Goal: Information Seeking & Learning: Compare options

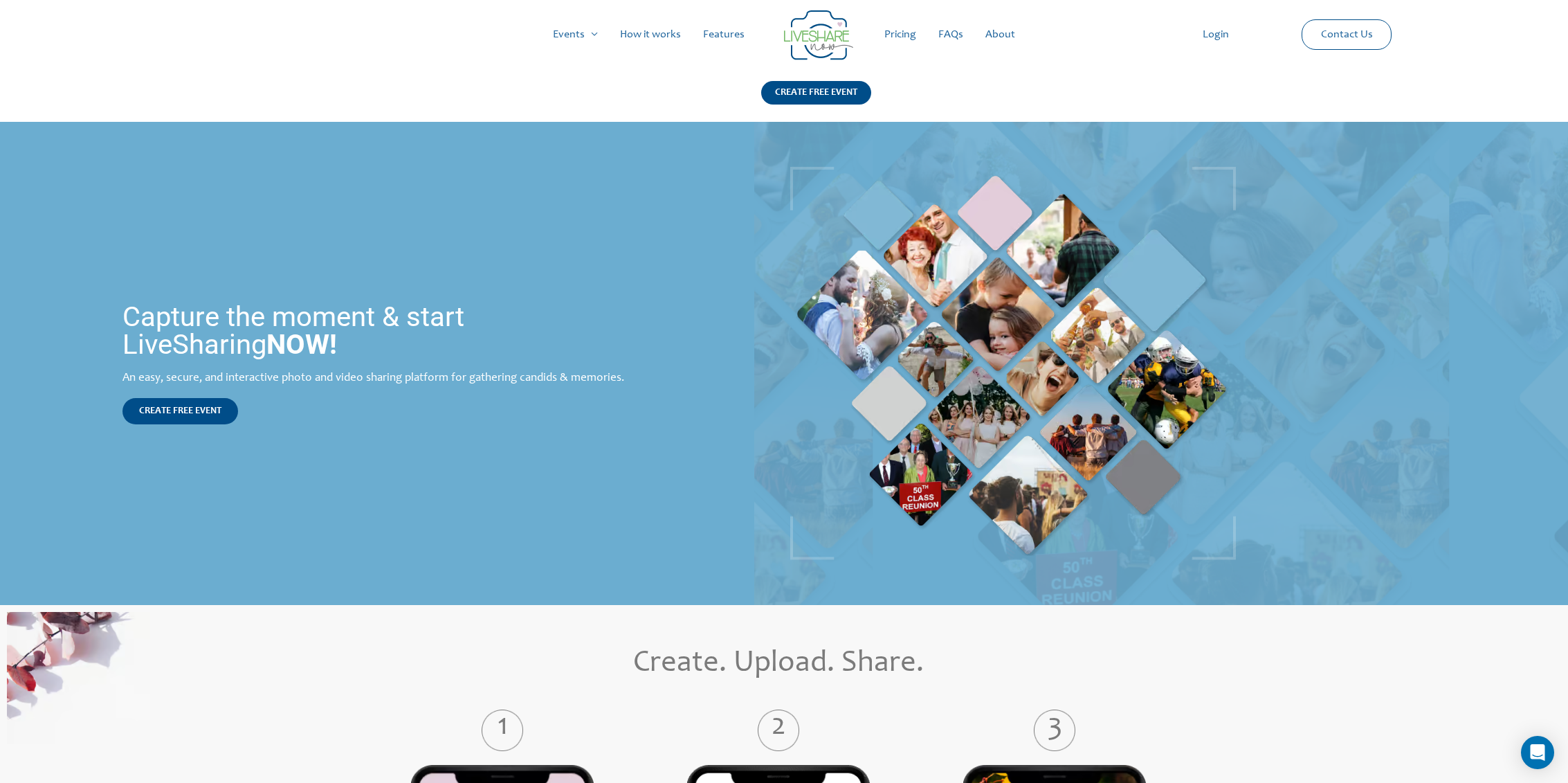
click at [713, 30] on link "Features" at bounding box center [723, 34] width 64 height 44
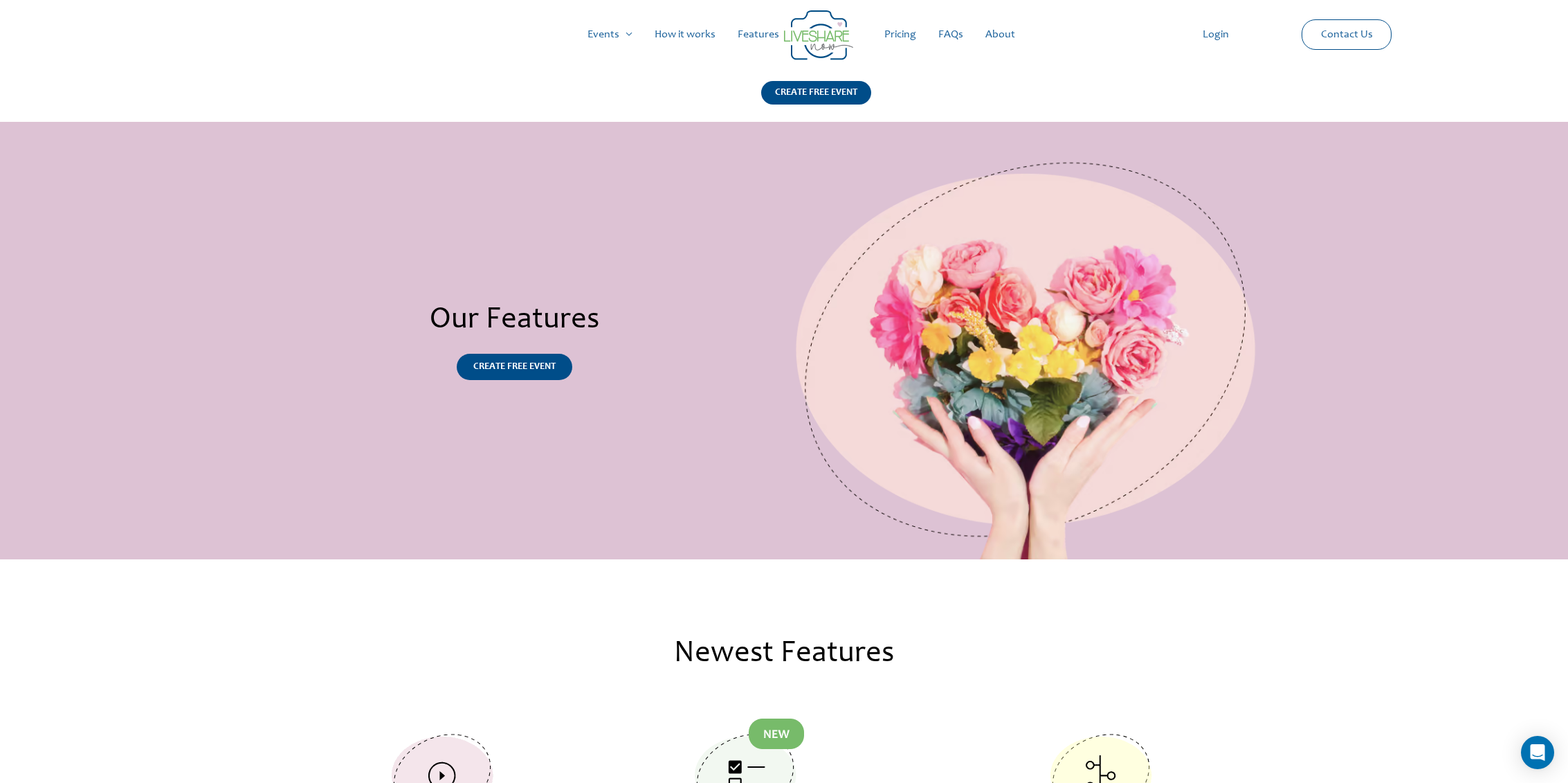
click at [893, 38] on link "Pricing" at bounding box center [900, 34] width 54 height 44
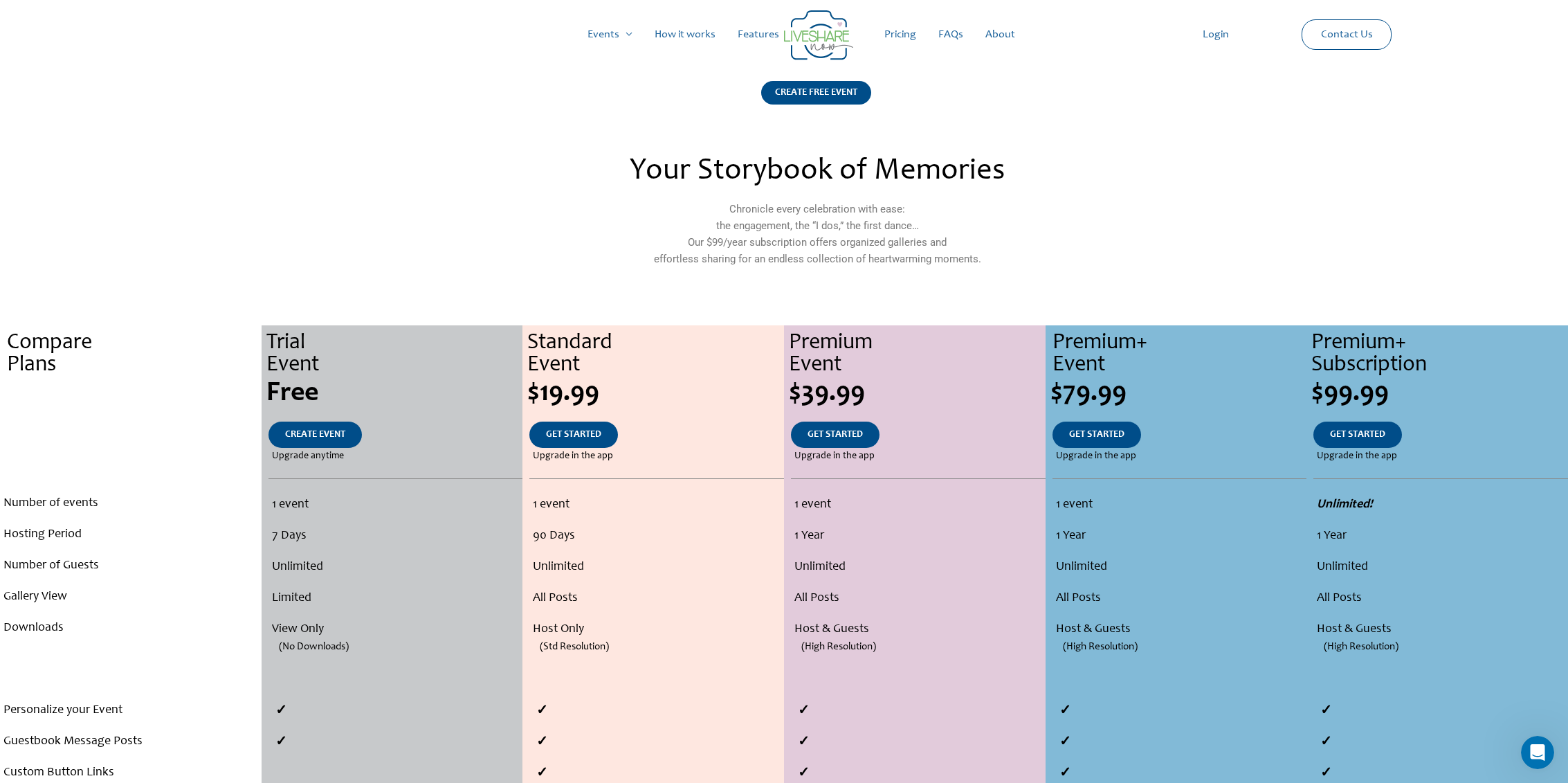
click at [748, 38] on link "Features" at bounding box center [758, 34] width 64 height 44
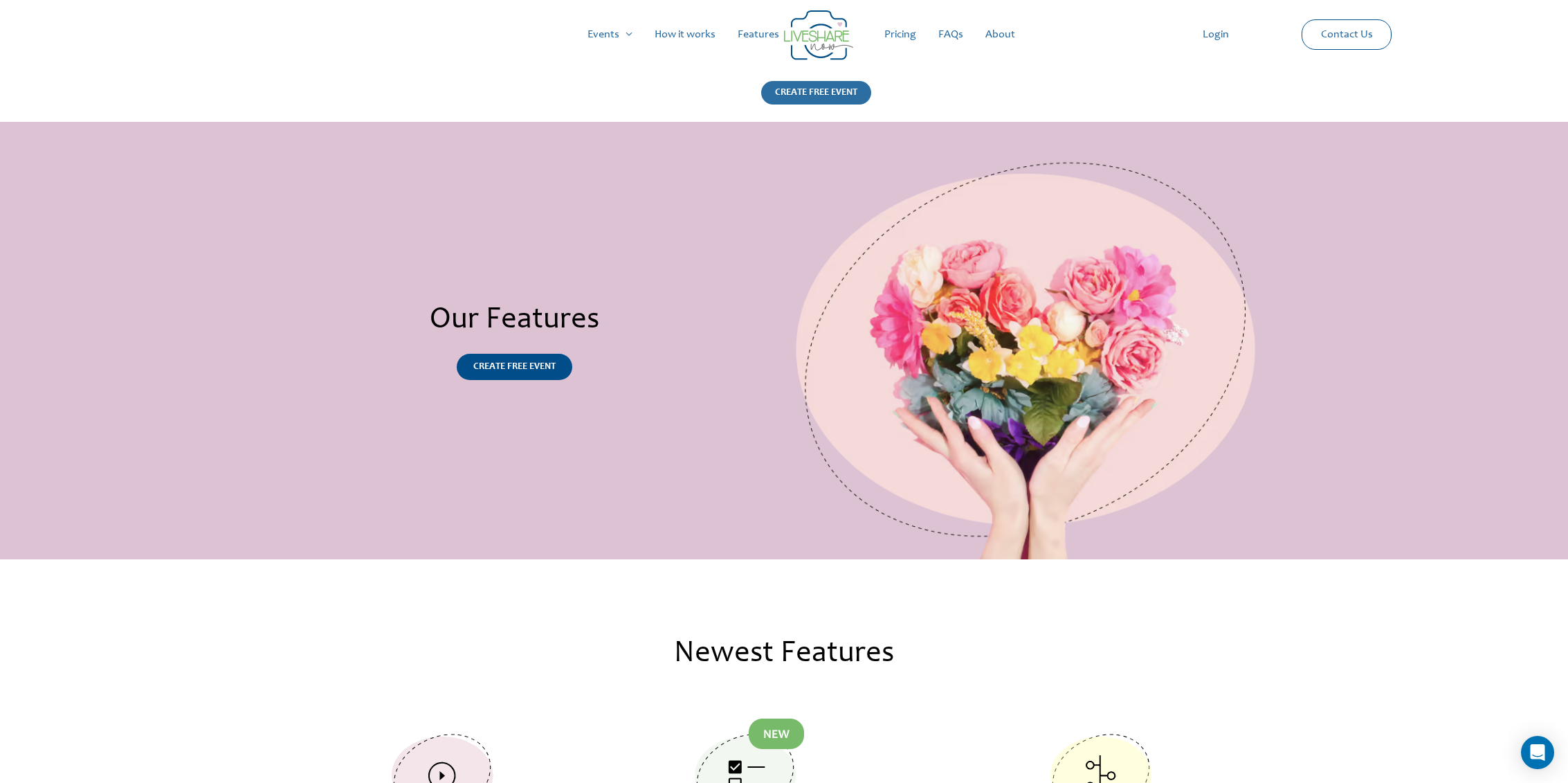
click at [831, 85] on div "CREATE FREE EVENT" at bounding box center [817, 93] width 110 height 24
click at [903, 34] on link "Pricing" at bounding box center [900, 34] width 54 height 44
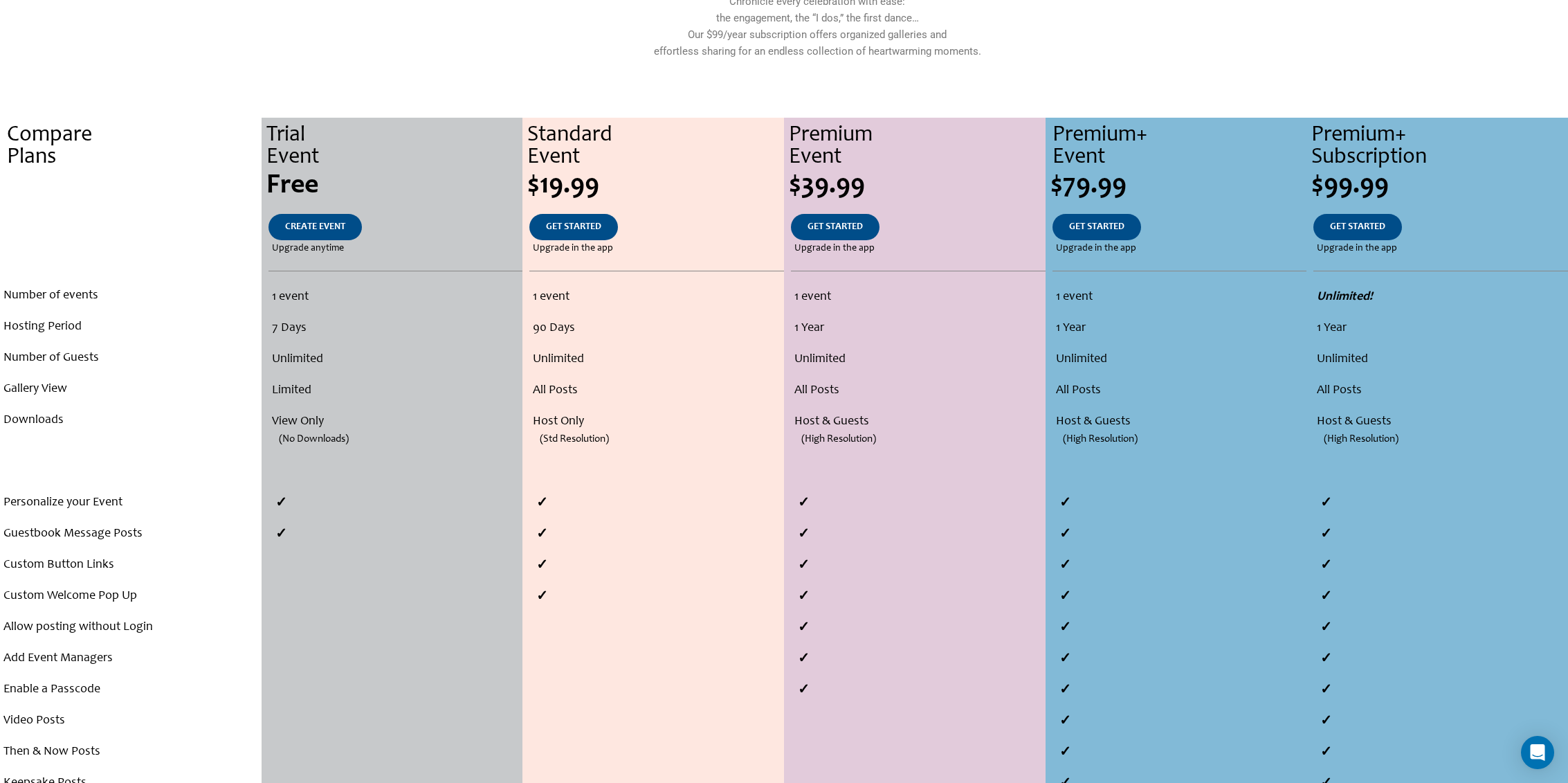
scroll to position [346, 0]
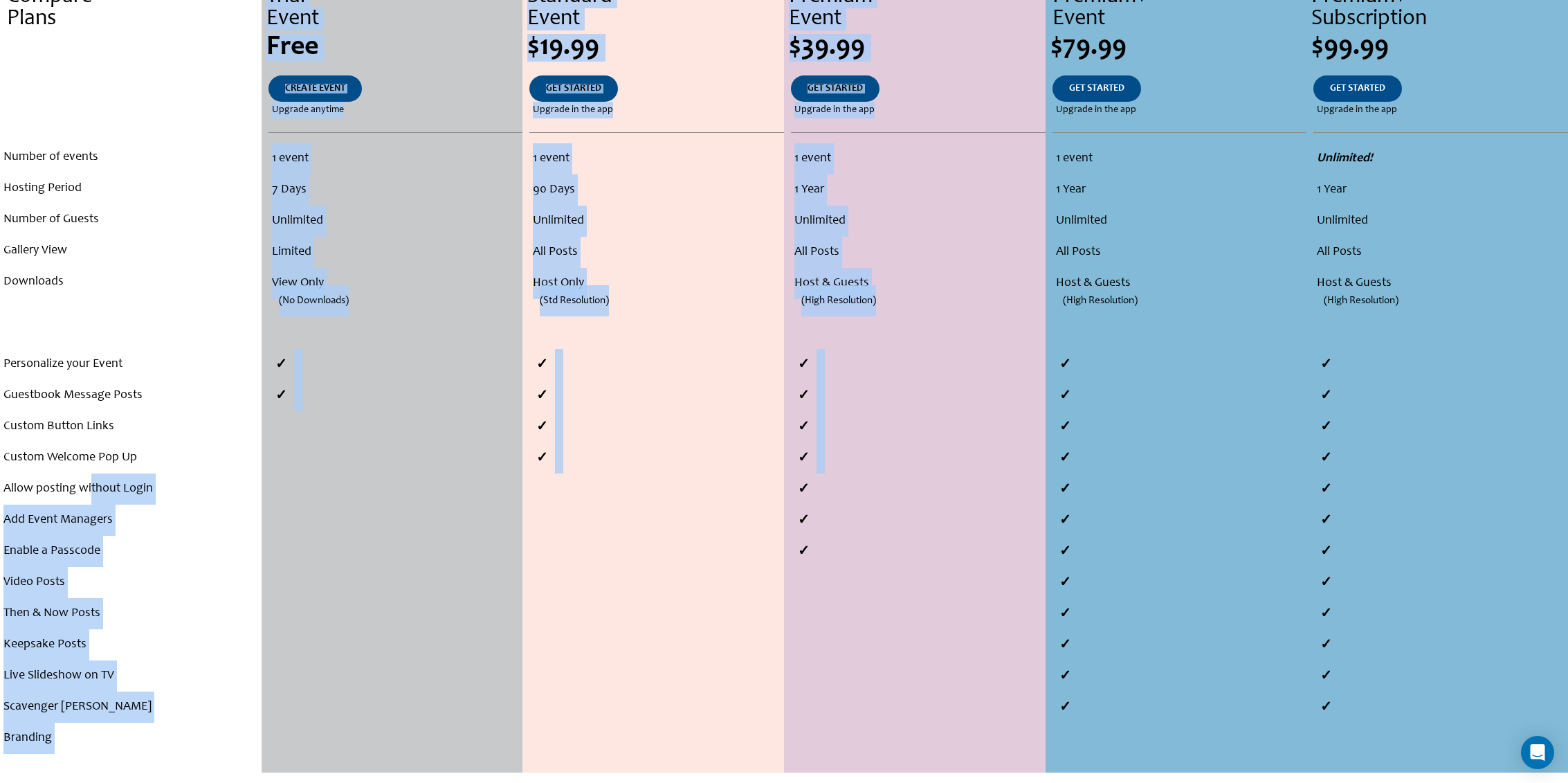
drag, startPoint x: 90, startPoint y: 494, endPoint x: 816, endPoint y: 503, distance: 726.1
click at [816, 503] on div "Compare Plans . . . Number of events Hosting Period Number of Guests Gallery Vi…" at bounding box center [784, 375] width 1568 height 793
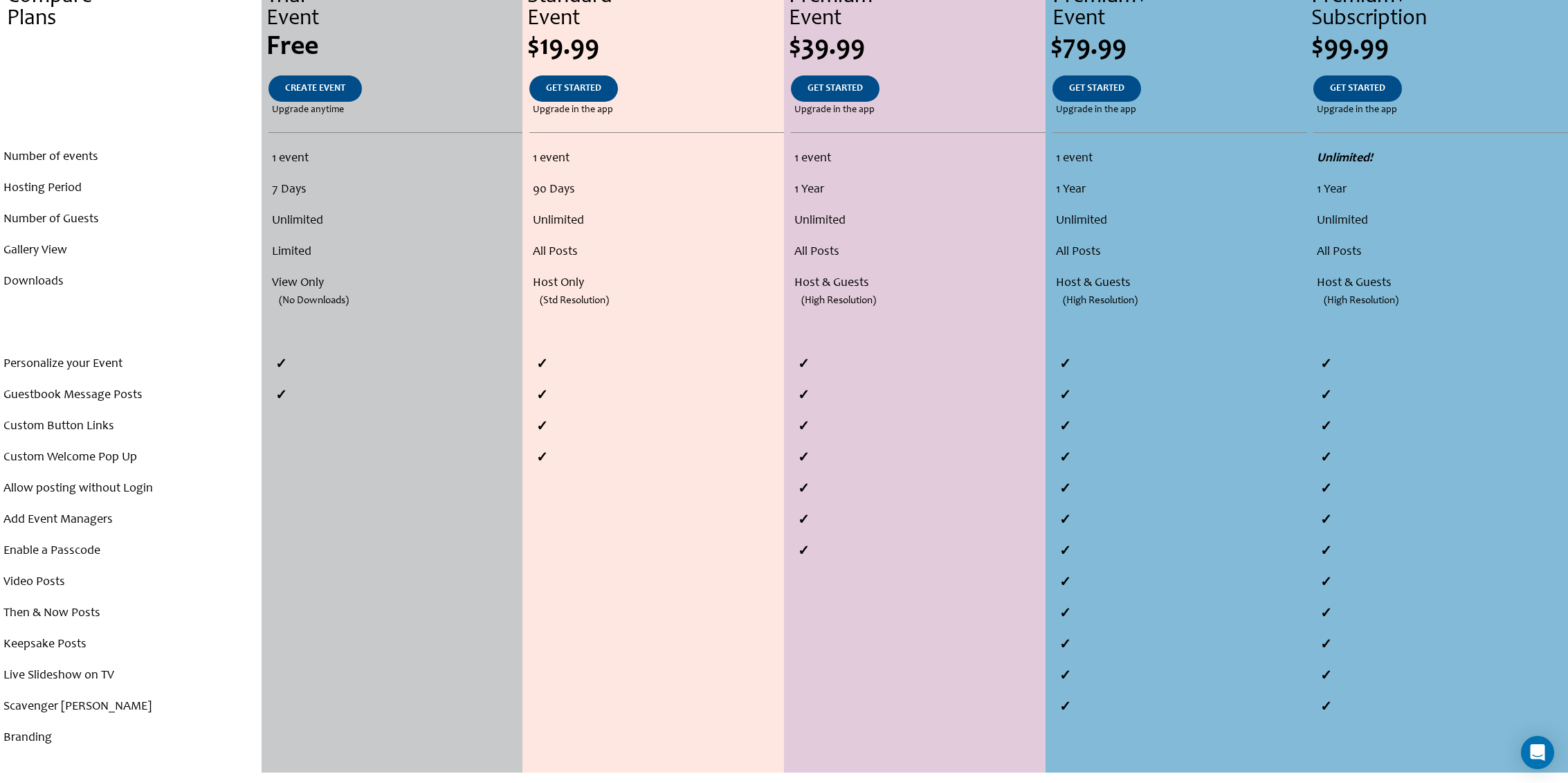
drag, startPoint x: 816, startPoint y: 503, endPoint x: 887, endPoint y: 498, distance: 71.2
click at [887, 498] on li at bounding box center [918, 489] width 254 height 31
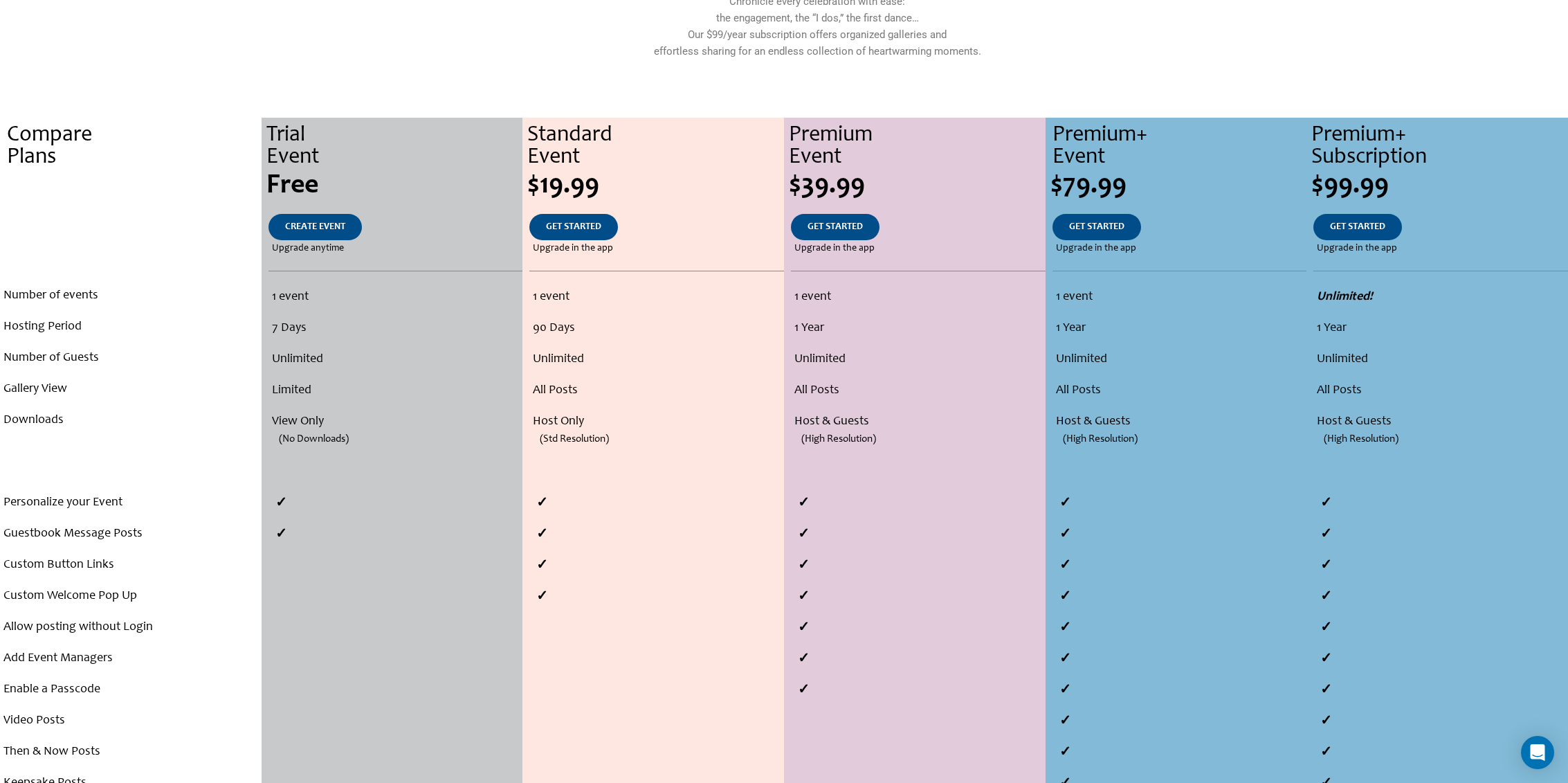
scroll to position [0, 0]
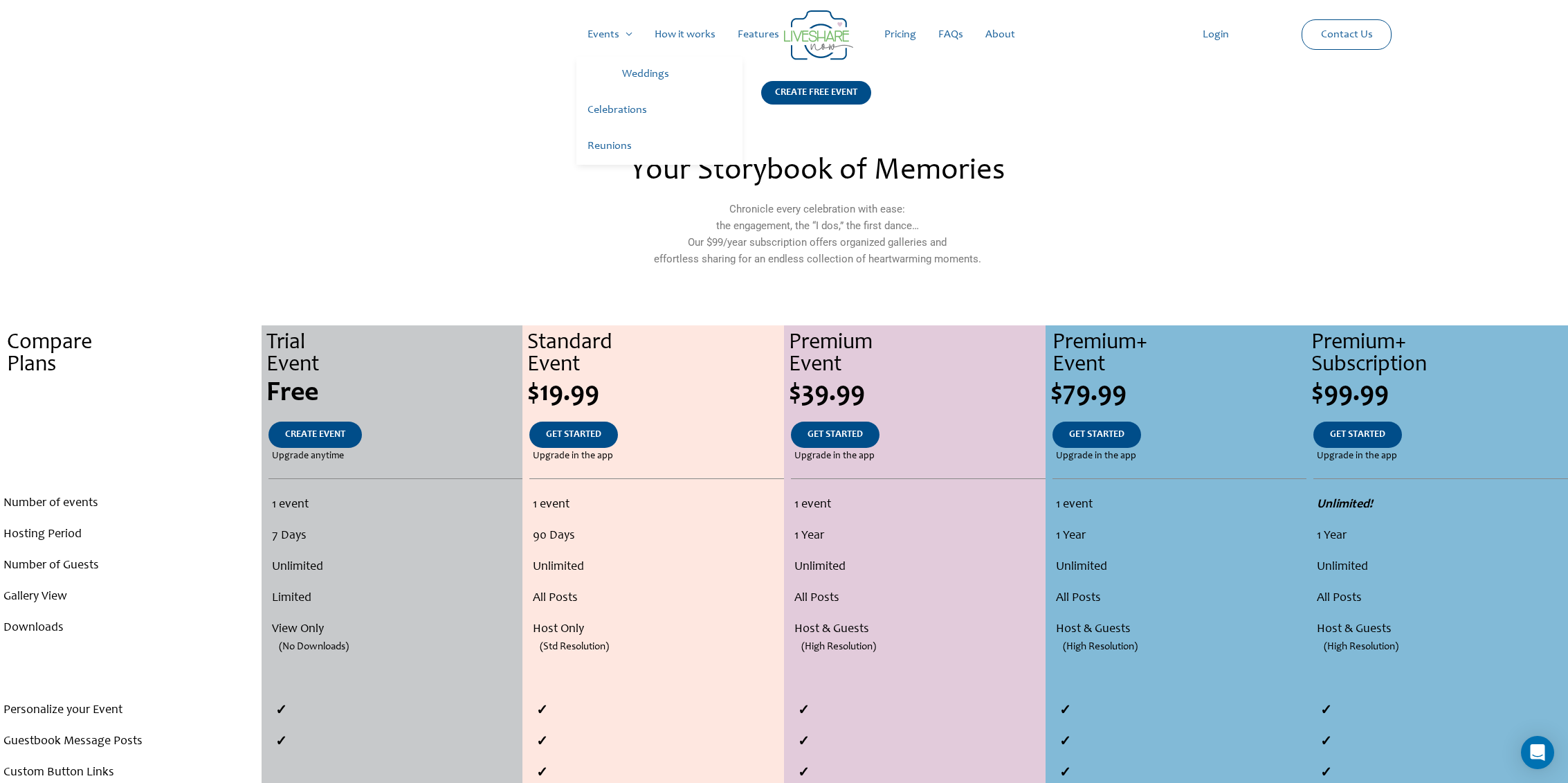
click at [605, 34] on link "Events" at bounding box center [611, 34] width 67 height 44
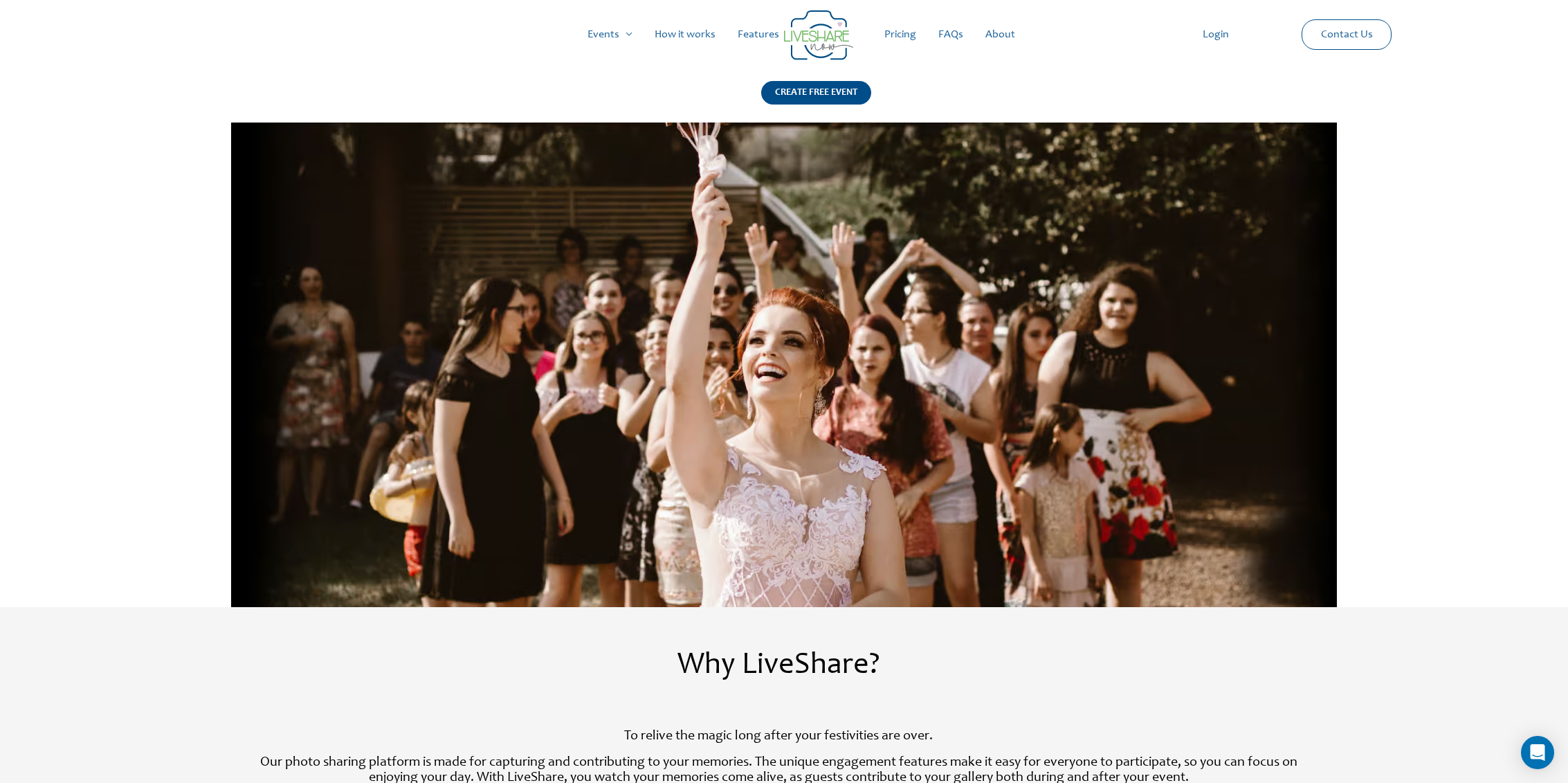
click at [953, 32] on link "FAQs" at bounding box center [951, 34] width 47 height 44
